Goal: Transaction & Acquisition: Purchase product/service

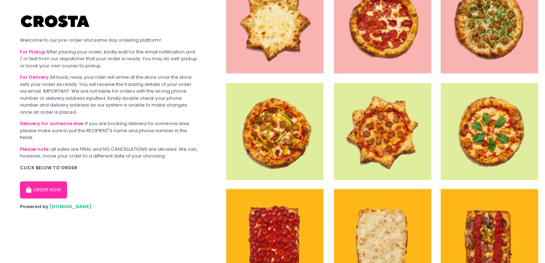
click at [46, 190] on button "ORDER NOW" at bounding box center [43, 190] width 47 height 17
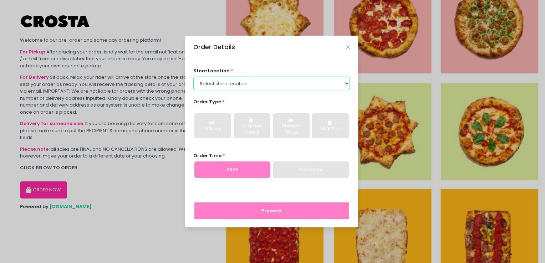
click at [230, 83] on select "Select store location [PERSON_NAME] Pizza - [PERSON_NAME] Pizza - [GEOGRAPHIC_D…" at bounding box center [271, 84] width 157 height 14
select select "5fabb2e53664a8677beaeb89"
click at [193, 77] on select "Select store location [PERSON_NAME] Pizza - [PERSON_NAME] Pizza - [GEOGRAPHIC_D…" at bounding box center [271, 84] width 157 height 14
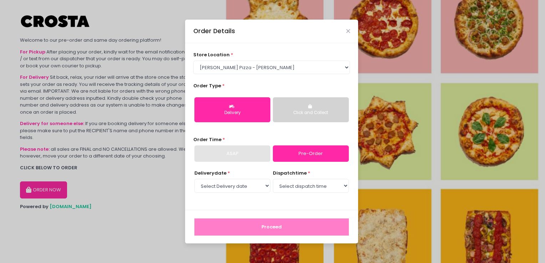
click at [301, 115] on div "Click and Collect" at bounding box center [311, 113] width 66 height 6
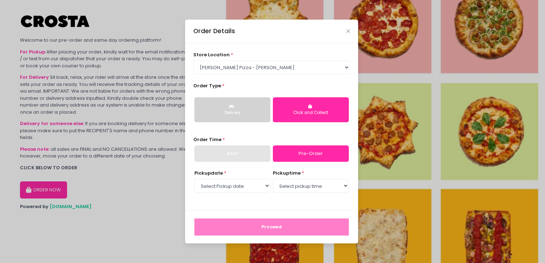
click at [248, 153] on div "ASAP" at bounding box center [232, 154] width 76 height 16
click at [243, 189] on select "Select Pickup date [DATE] [DATE] [DATE] [DATE] [DATE] [DATE]" at bounding box center [232, 186] width 76 height 14
select select "[DATE]"
click at [194, 179] on select "Select Pickup date [DATE] [DATE] [DATE] [DATE] [DATE] [DATE]" at bounding box center [232, 186] width 76 height 14
click at [287, 187] on select "Select pickup time 12:00 PM - 12:30 PM 12:30 PM - 01:00 PM 01:00 PM - 01:30 PM …" at bounding box center [311, 186] width 76 height 14
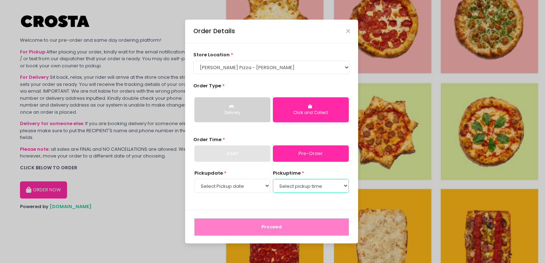
select select "12:00"
click at [273, 179] on select "Select pickup time 12:00 PM - 12:30 PM 12:30 PM - 01:00 PM 01:00 PM - 01:30 PM …" at bounding box center [311, 186] width 76 height 14
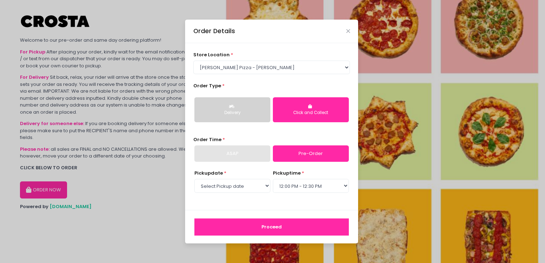
click at [298, 228] on button "Proceed" at bounding box center [271, 227] width 154 height 17
